Goal: Find specific page/section: Find specific page/section

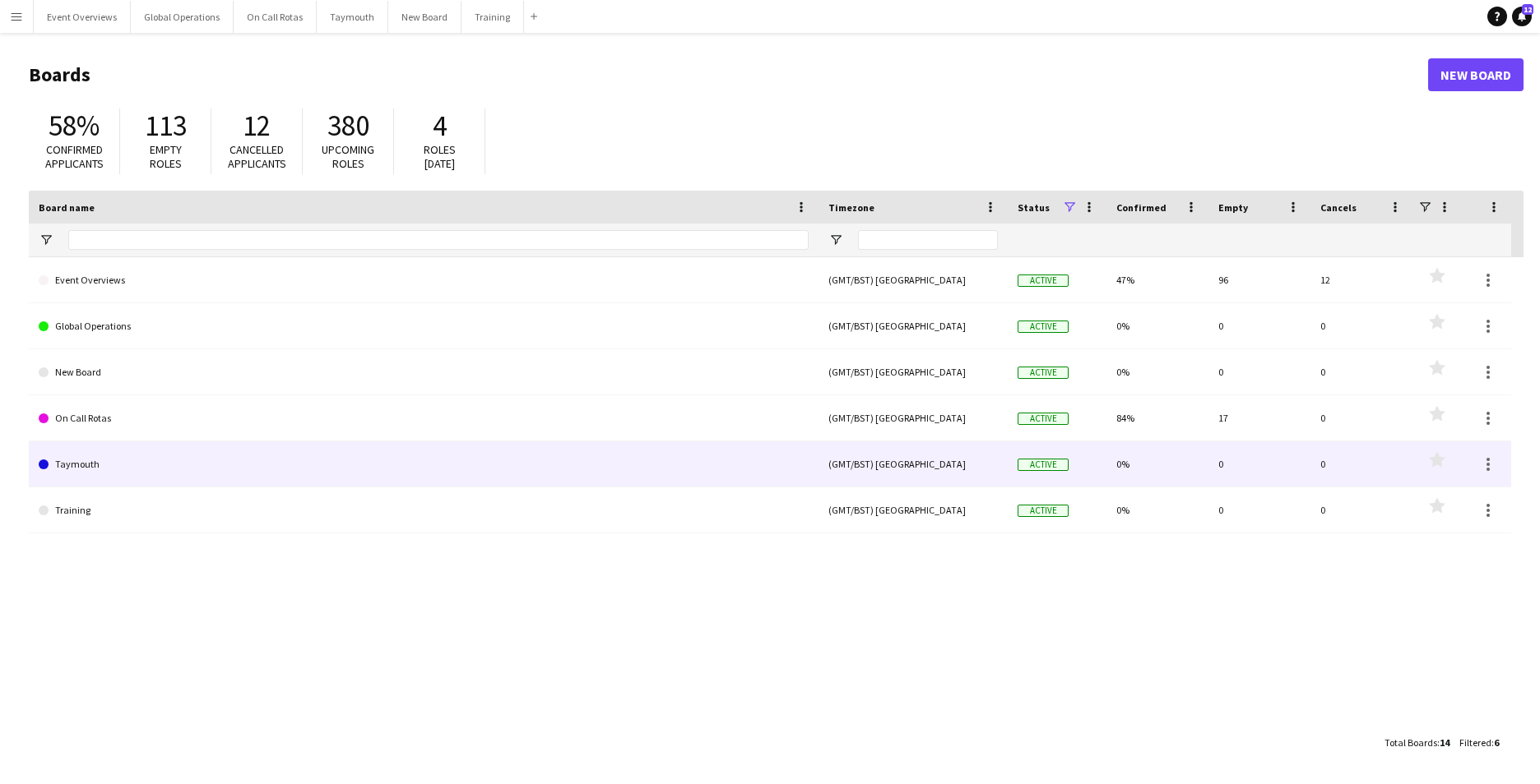
click at [74, 354] on link "Taymouth" at bounding box center [423, 464] width 770 height 46
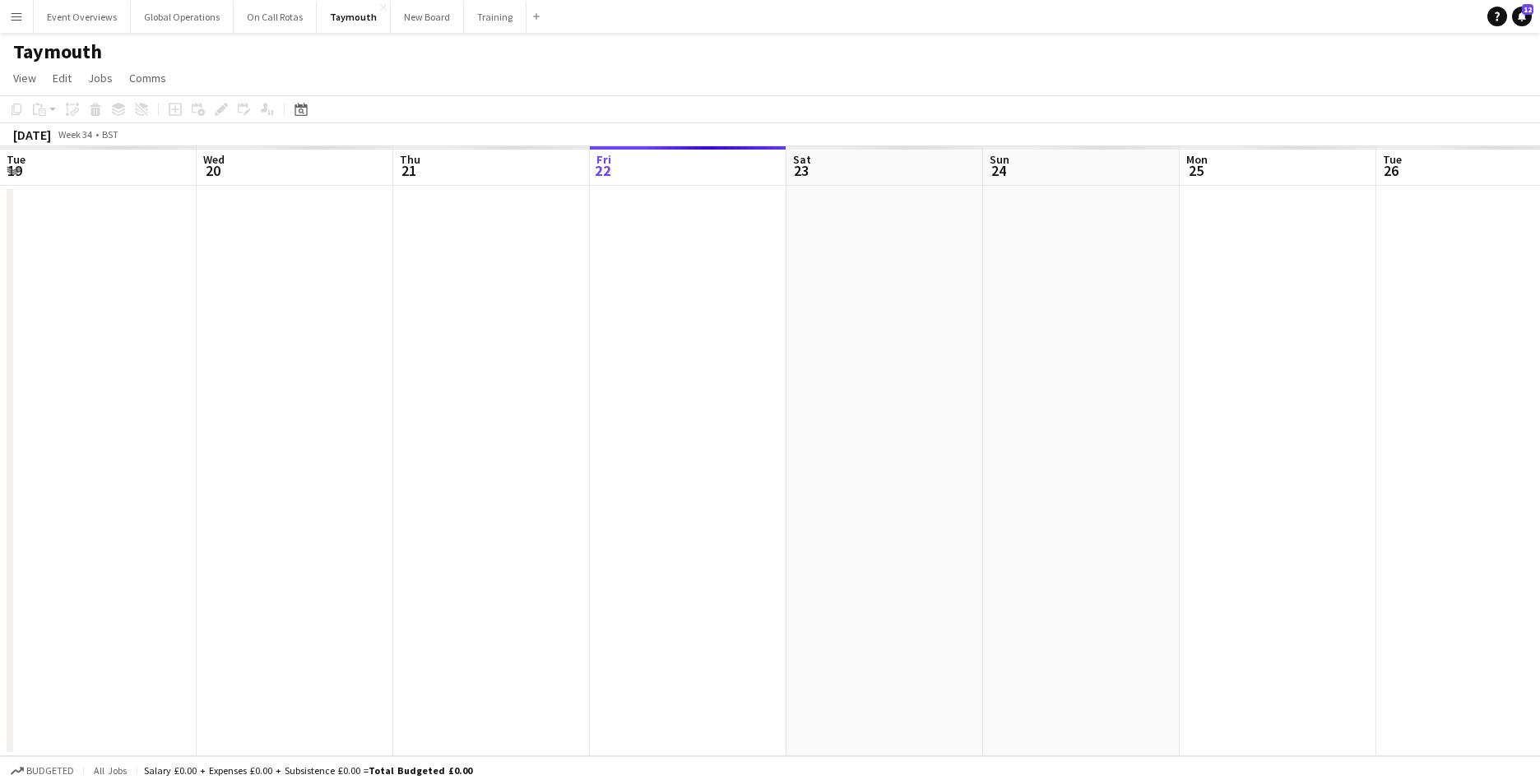
scroll to position [0, 394]
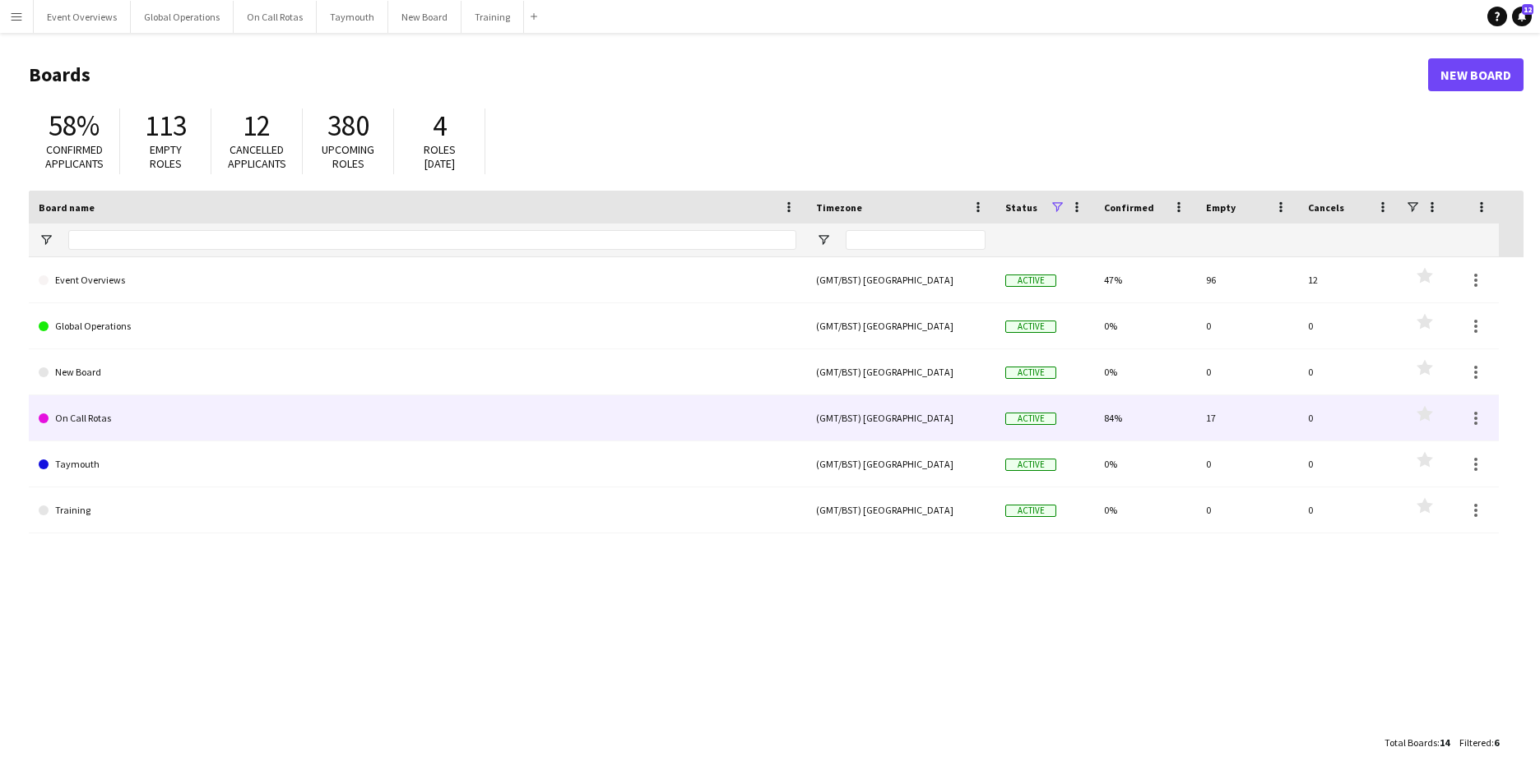
click at [100, 354] on link "On Call Rotas" at bounding box center [417, 418] width 758 height 46
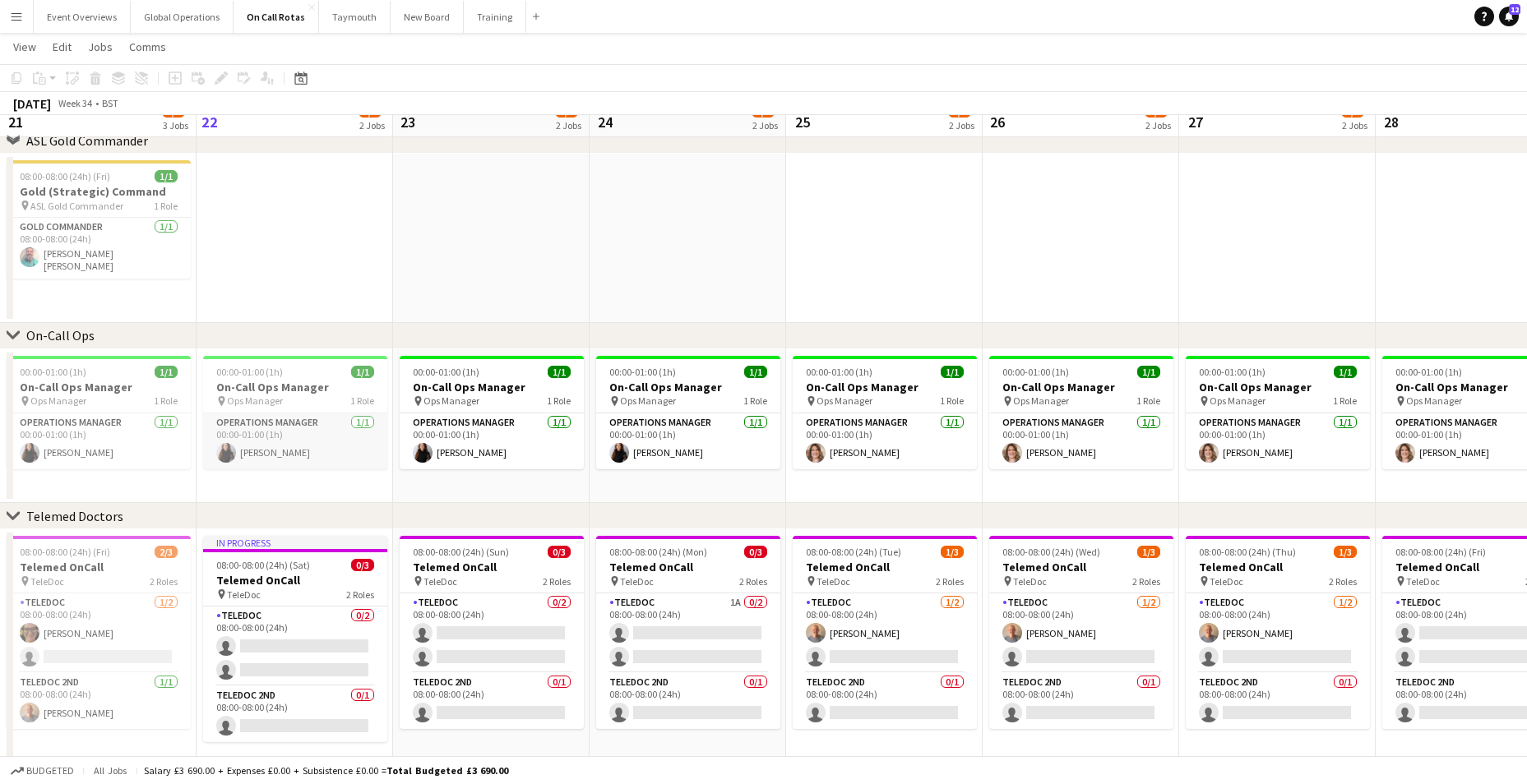
scroll to position [127, 0]
